Goal: Find specific page/section: Find specific page/section

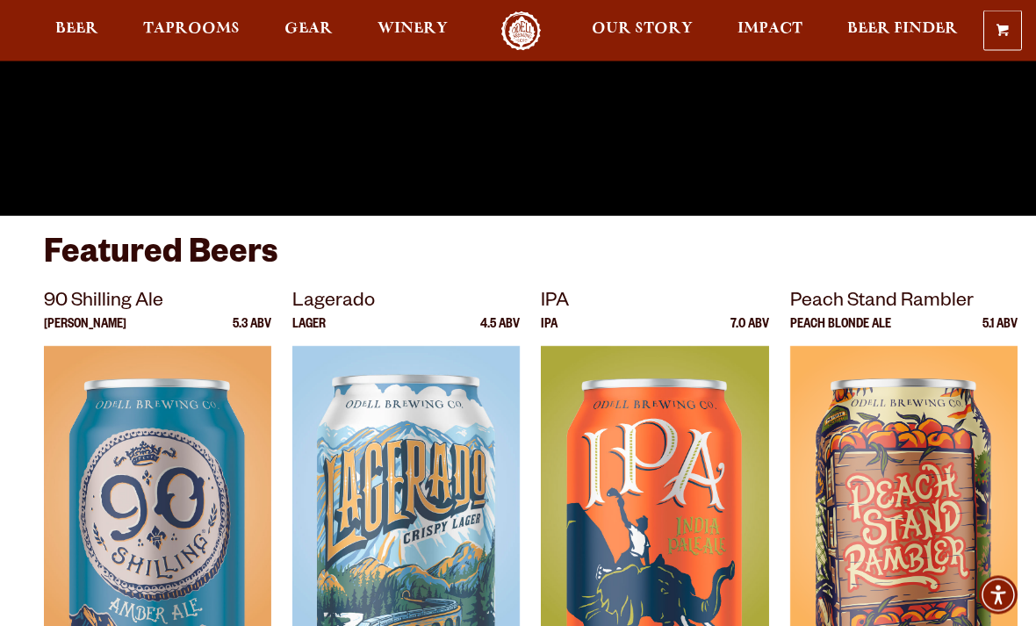
scroll to position [368, 0]
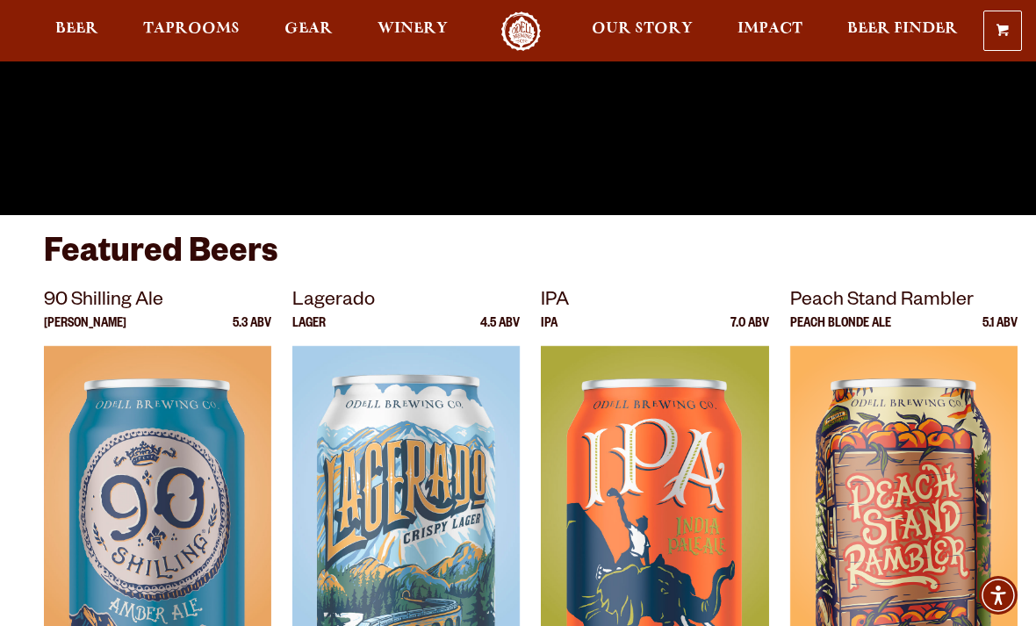
click at [176, 26] on span "Taprooms" at bounding box center [191, 29] width 97 height 14
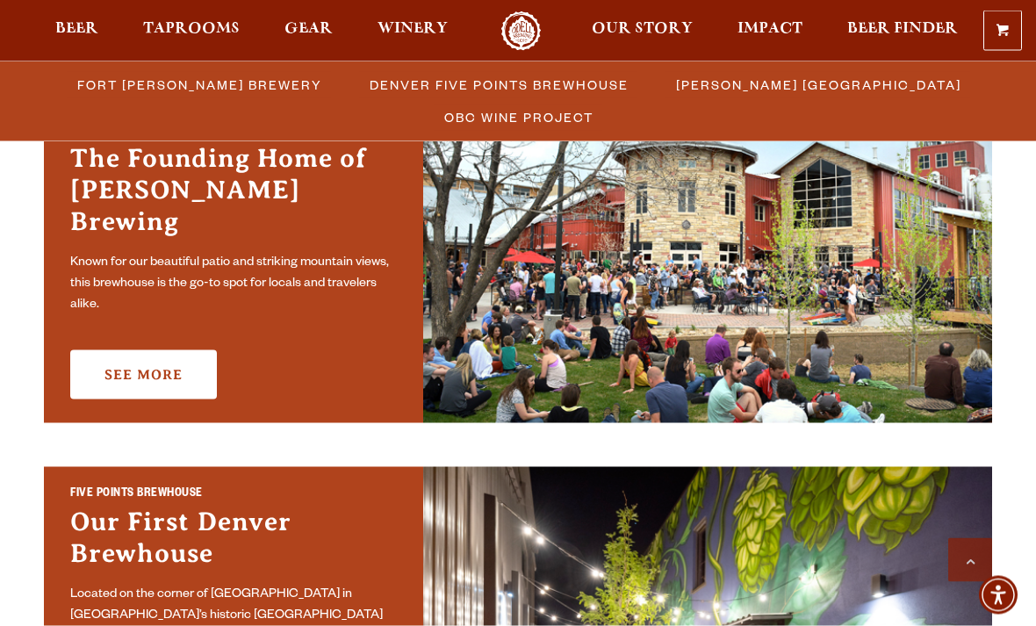
scroll to position [596, 0]
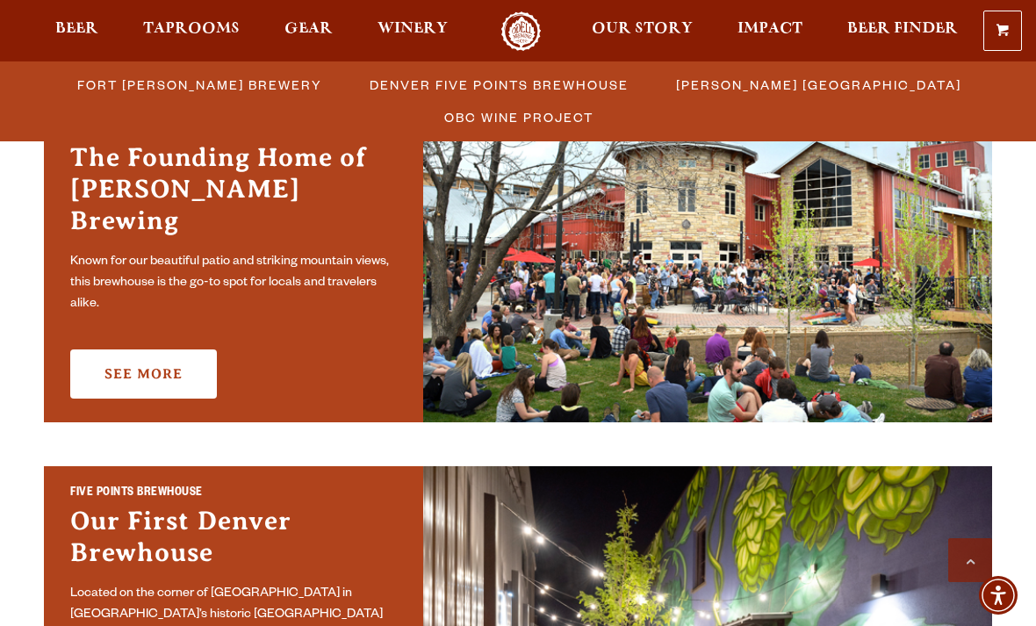
click at [133, 368] on link "See More" at bounding box center [143, 374] width 147 height 49
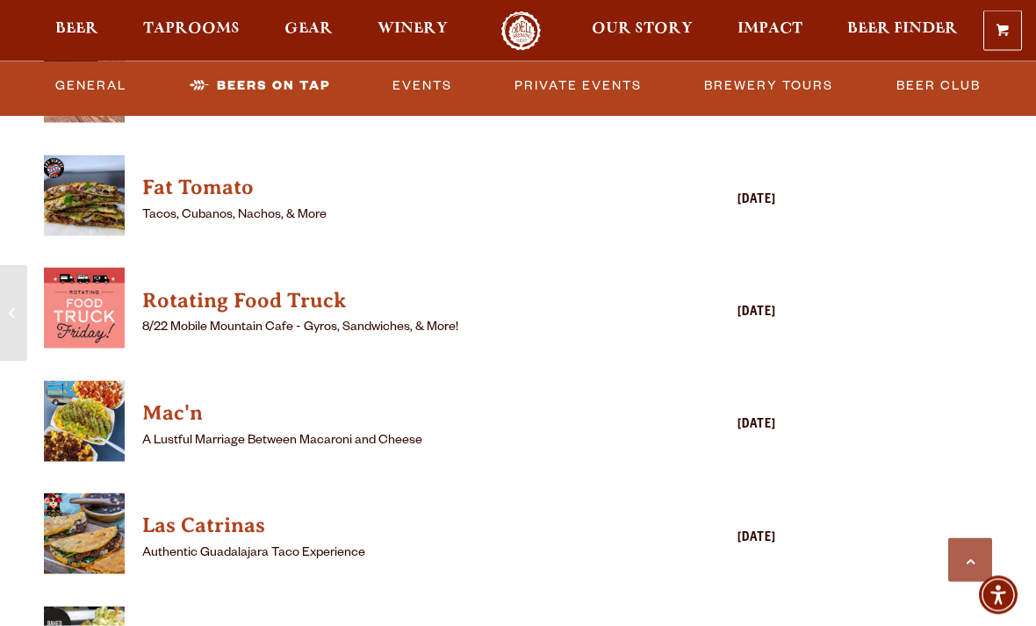
scroll to position [4568, 0]
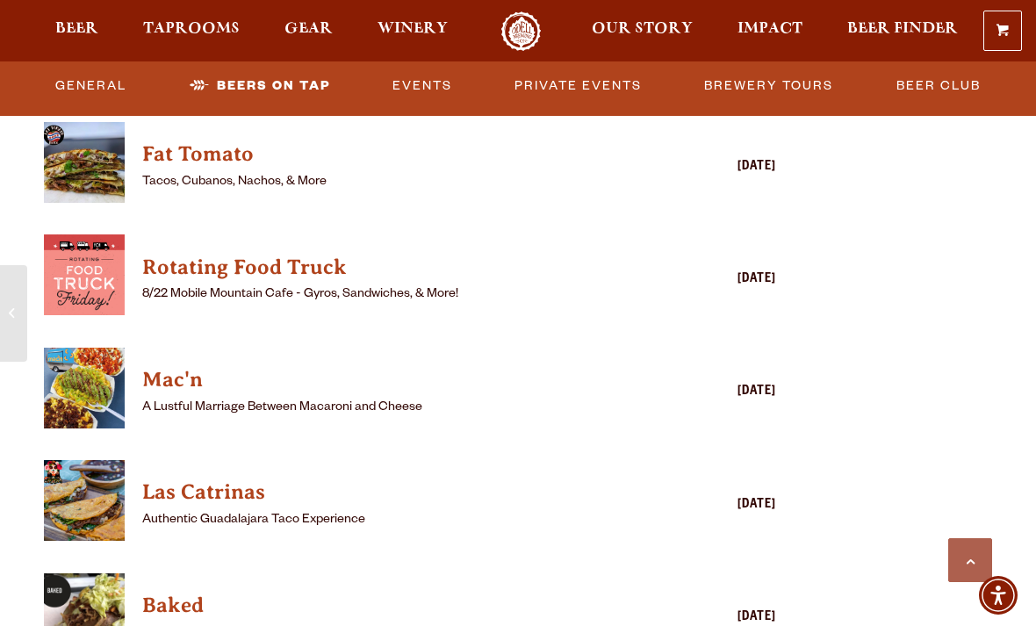
click at [97, 348] on img "View Mac'n details (opens in a new window)" at bounding box center [84, 388] width 81 height 81
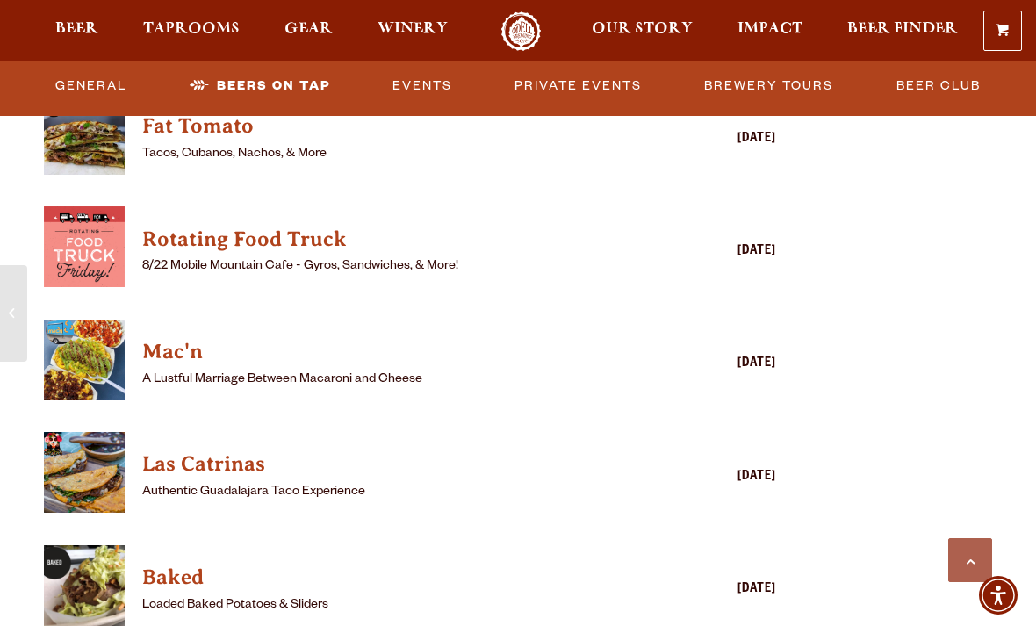
click at [188, 30] on span "Taprooms" at bounding box center [191, 29] width 97 height 14
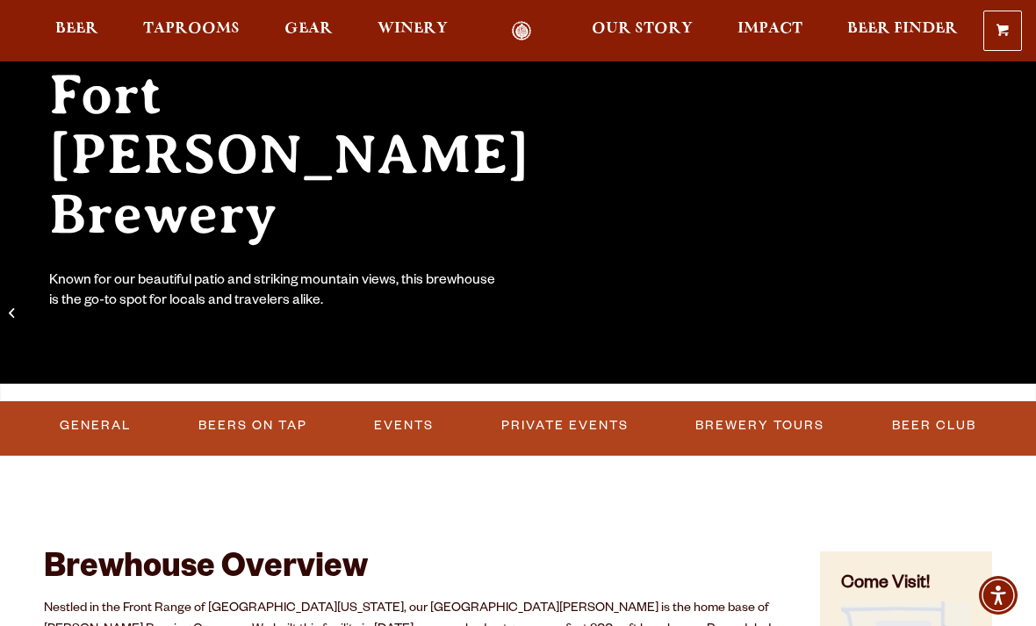
scroll to position [199, 0]
click at [242, 427] on link "Beers on Tap" at bounding box center [252, 426] width 123 height 40
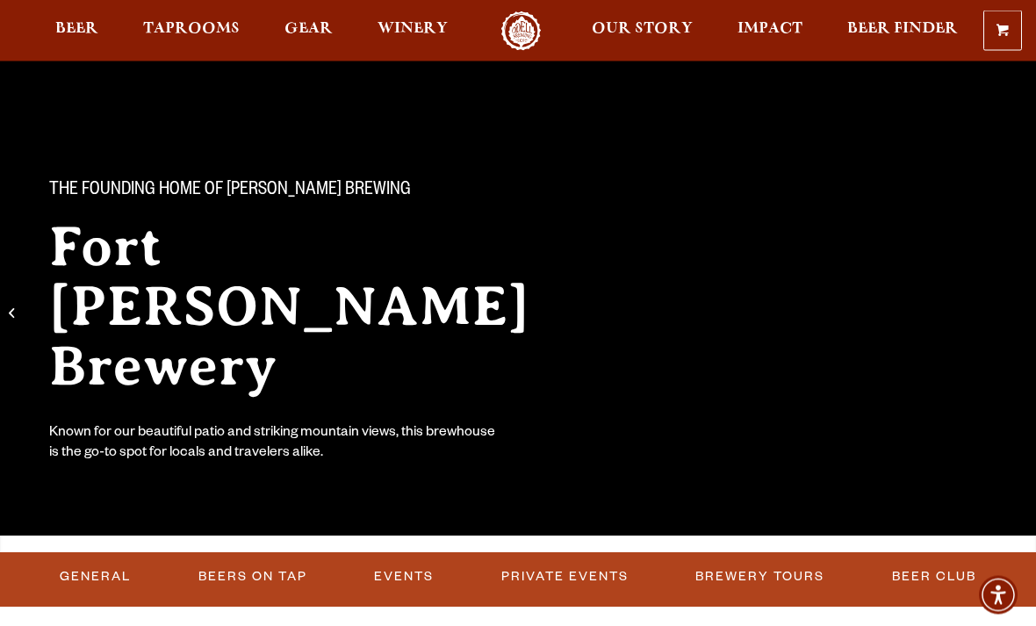
scroll to position [47, 0]
click at [186, 34] on span "Taprooms" at bounding box center [191, 29] width 97 height 14
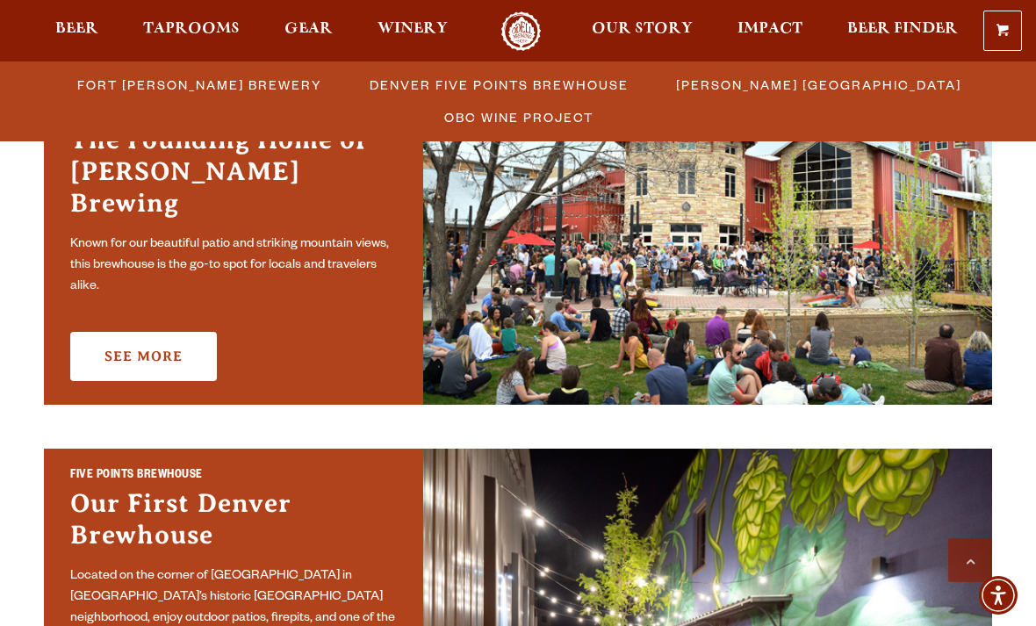
scroll to position [604, 0]
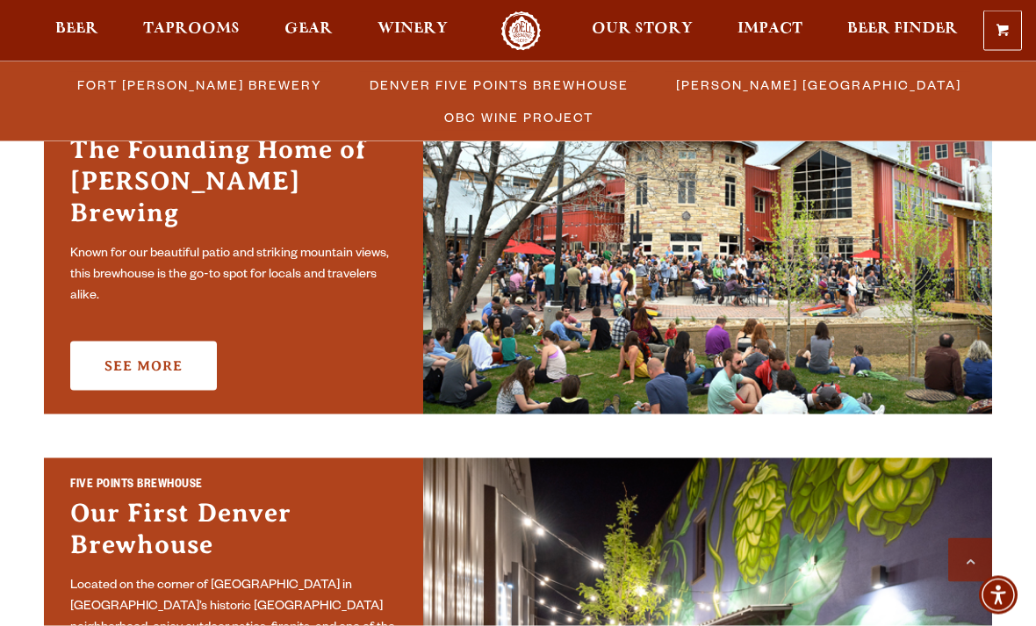
click at [191, 80] on span "Fort [PERSON_NAME] Brewery" at bounding box center [199, 84] width 245 height 25
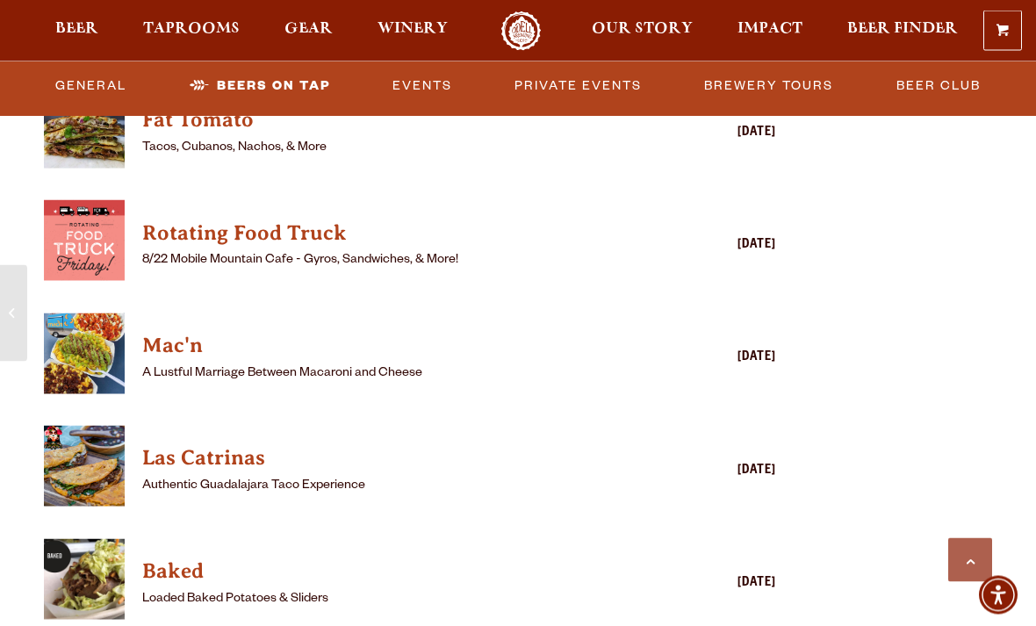
scroll to position [4603, 0]
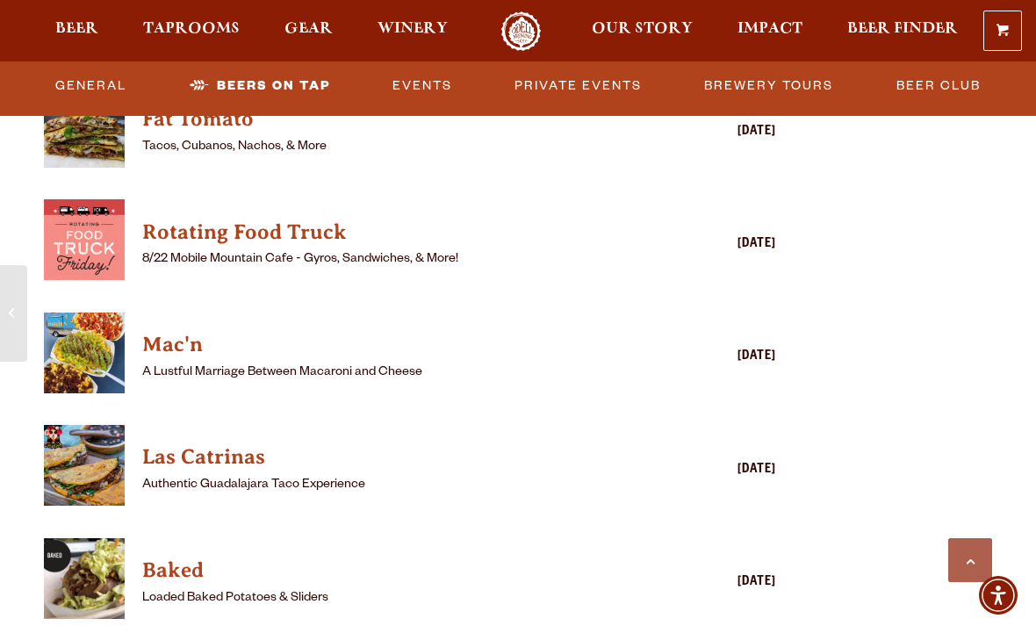
click at [103, 425] on img "View Las Catrinas details (opens in a new window)" at bounding box center [84, 465] width 81 height 81
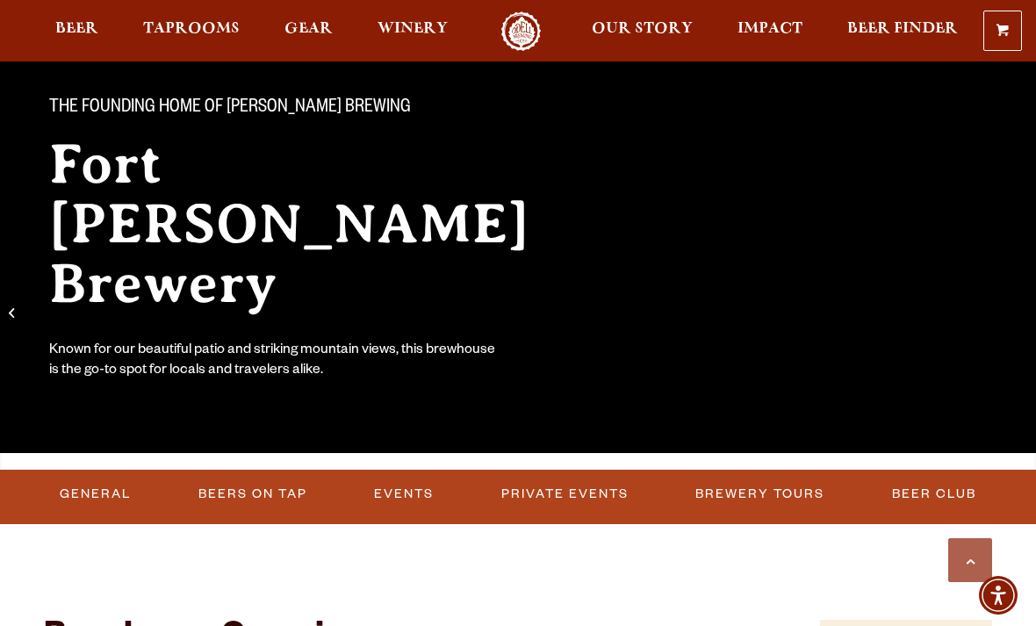
scroll to position [0, 0]
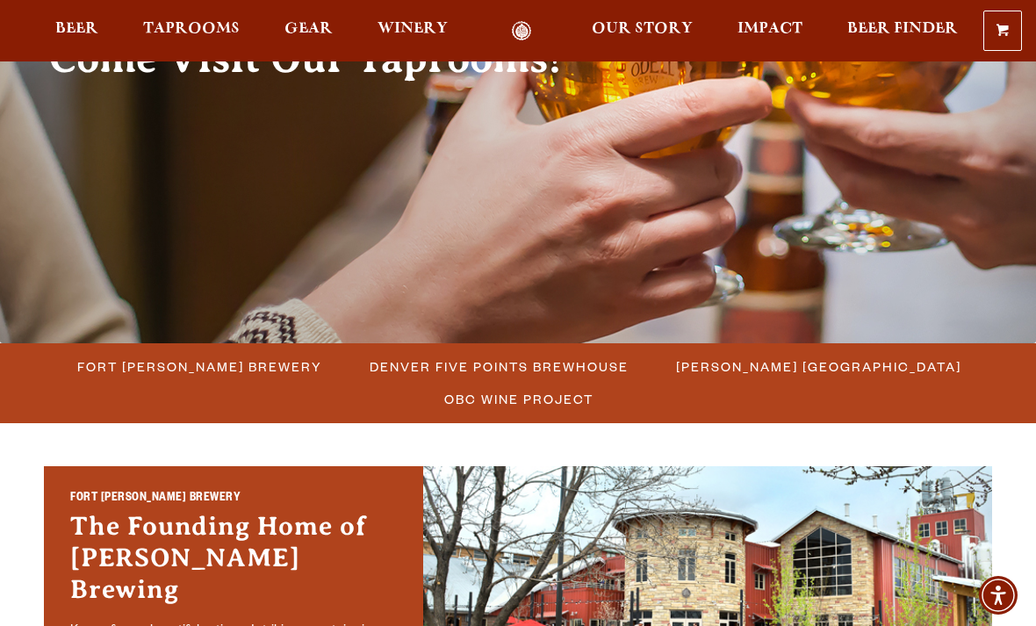
scroll to position [228, 0]
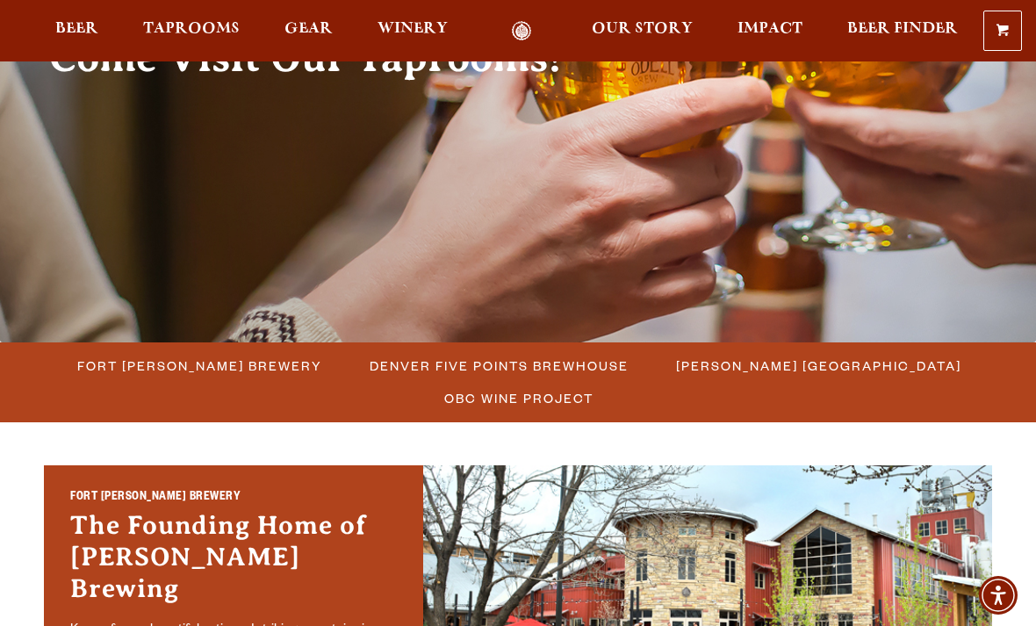
click at [279, 371] on span "Fort [PERSON_NAME] Brewery" at bounding box center [199, 365] width 245 height 25
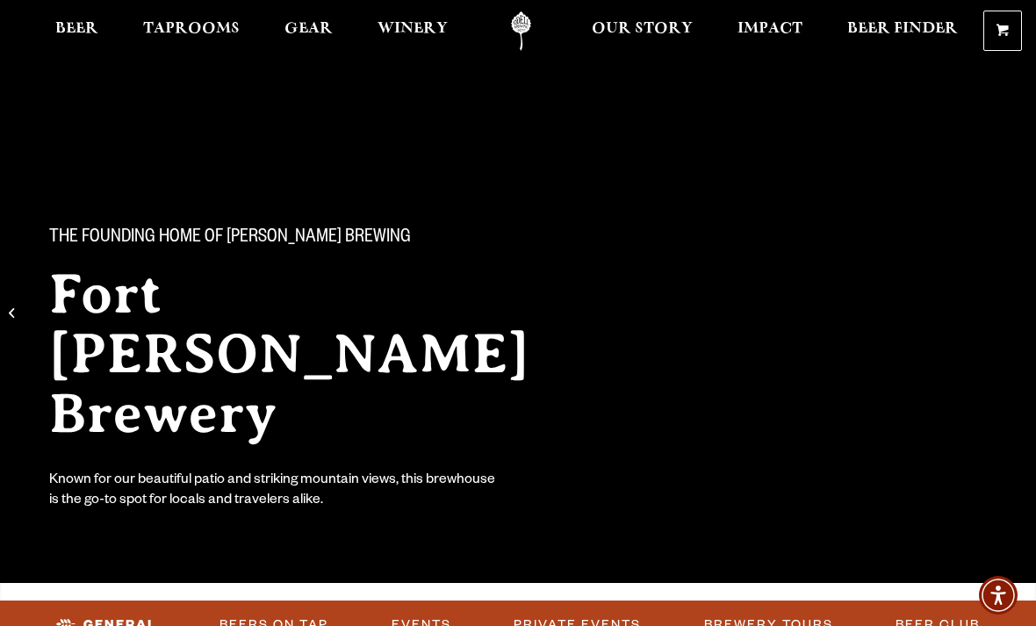
click at [829, 348] on div "The Founding Home of [PERSON_NAME] Brewing [GEOGRAPHIC_DATA][PERSON_NAME] Known…" at bounding box center [518, 355] width 1036 height 369
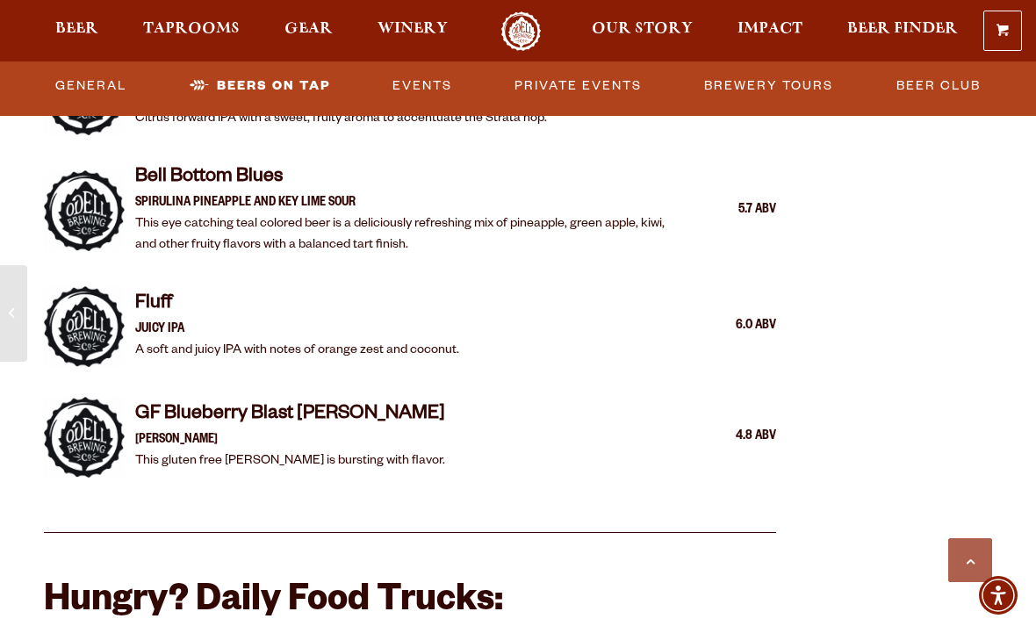
scroll to position [3589, 0]
